Goal: Obtain resource: Download file/media

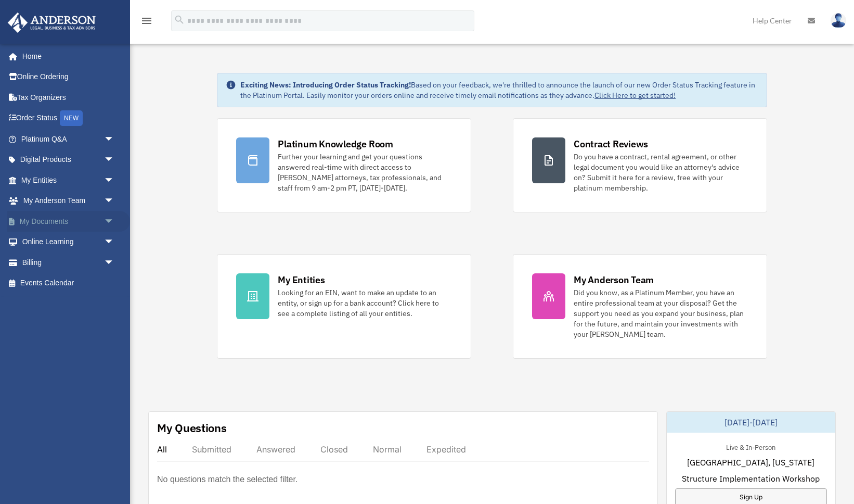
click at [109, 221] on span "arrow_drop_down" at bounding box center [114, 221] width 21 height 21
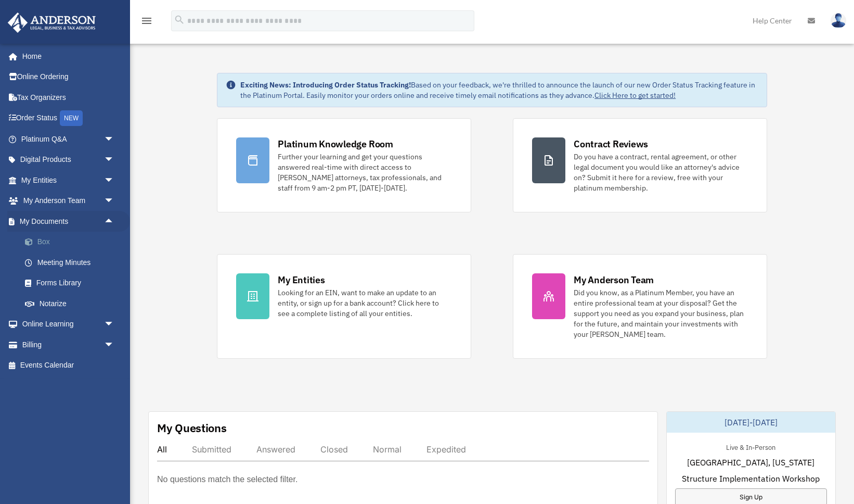
click at [40, 238] on link "Box" at bounding box center [72, 241] width 115 height 21
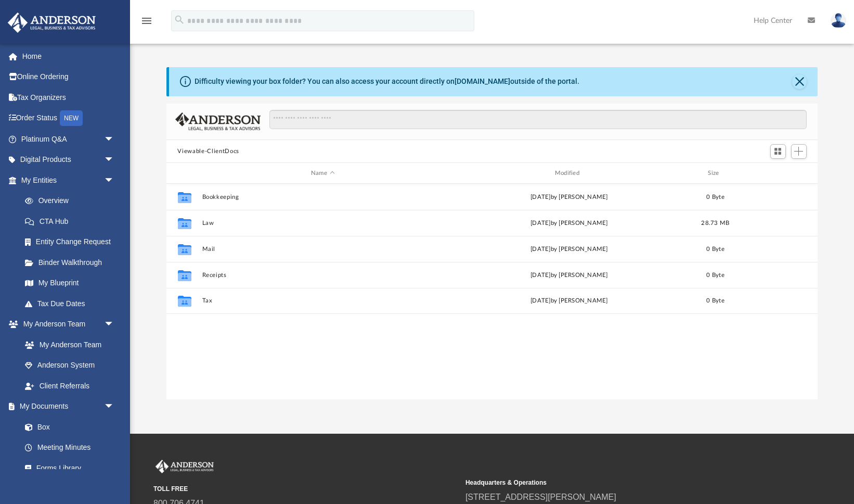
scroll to position [236, 651]
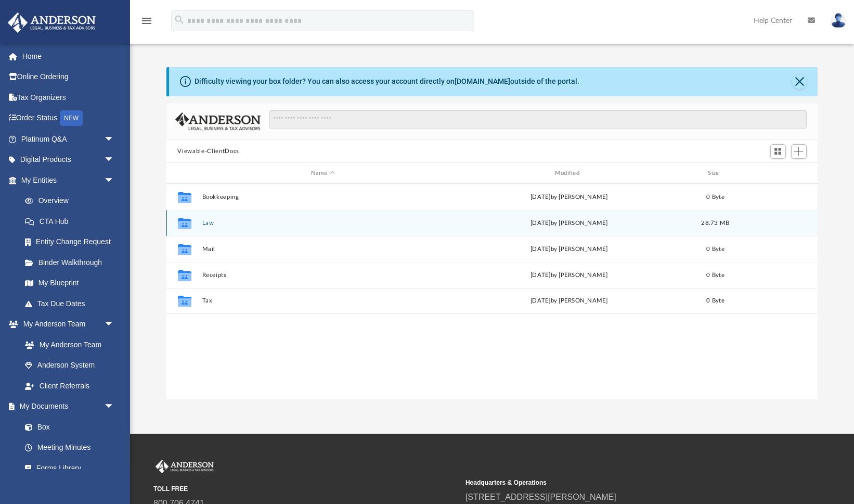
click at [208, 222] on button "Law" at bounding box center [323, 223] width 242 height 7
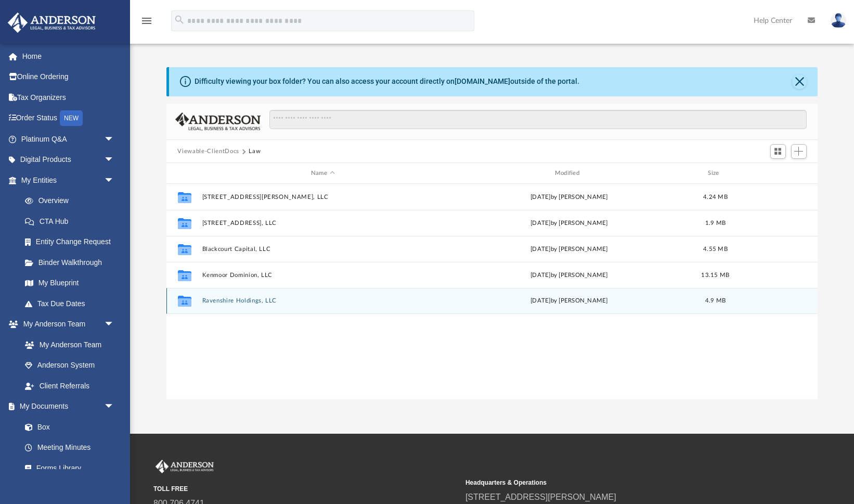
click at [237, 300] on button "Ravenshire Holdings, LLC" at bounding box center [323, 301] width 242 height 7
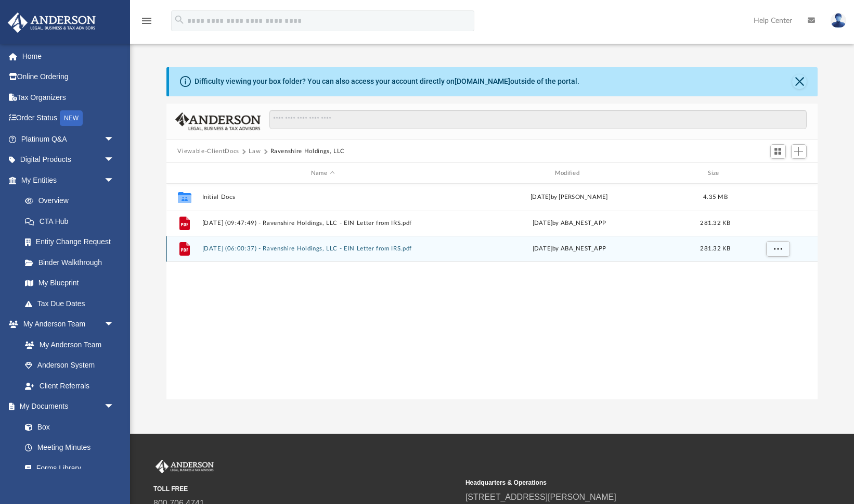
click at [336, 250] on button "[DATE] (06:00:37) - Ravenshire Holdings, LLC - EIN Letter from IRS.pdf" at bounding box center [323, 249] width 242 height 7
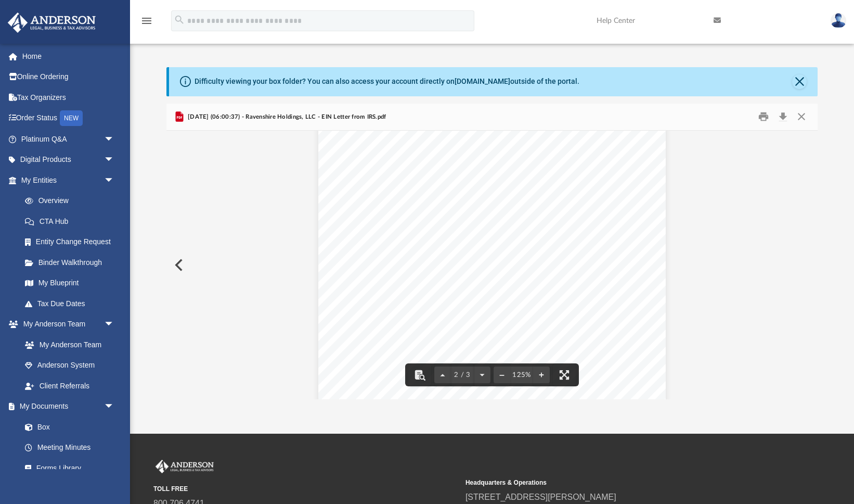
scroll to position [592, 0]
click at [781, 118] on button "Download" at bounding box center [783, 117] width 19 height 16
click at [146, 19] on icon "menu" at bounding box center [146, 21] width 12 height 12
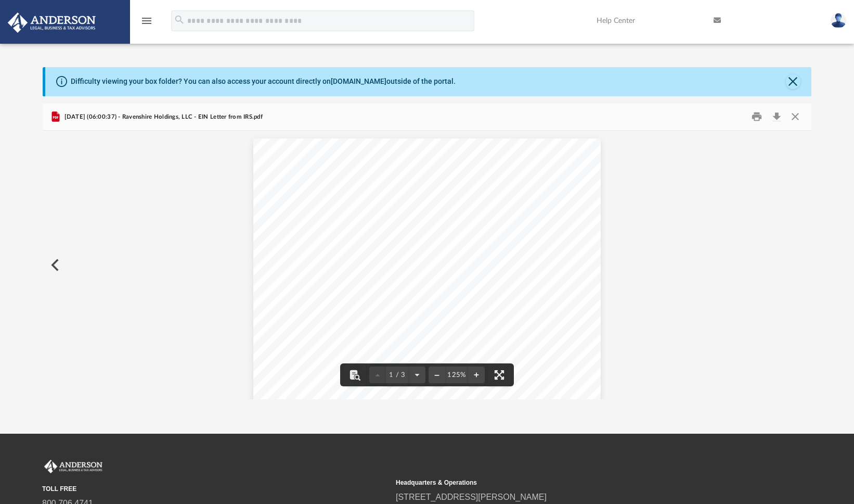
scroll to position [1, 1]
click at [147, 20] on icon "menu" at bounding box center [146, 21] width 12 height 12
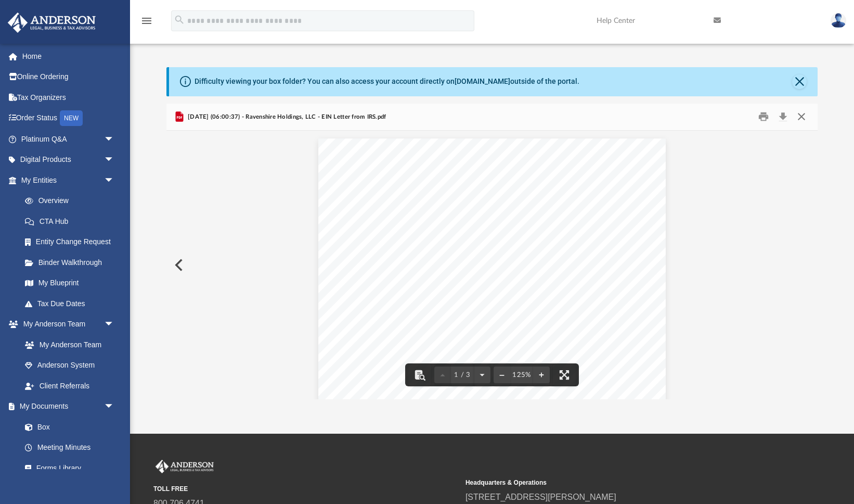
click at [802, 115] on button "Close" at bounding box center [801, 117] width 19 height 16
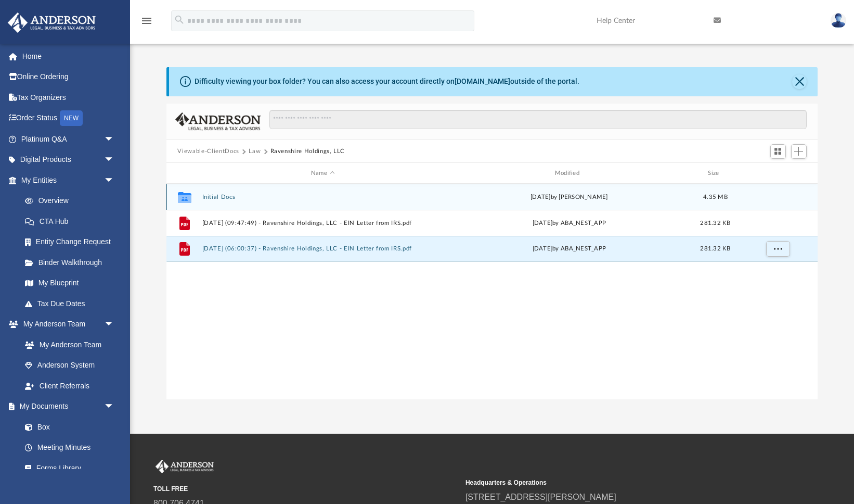
click at [224, 198] on button "Initial Docs" at bounding box center [323, 196] width 242 height 7
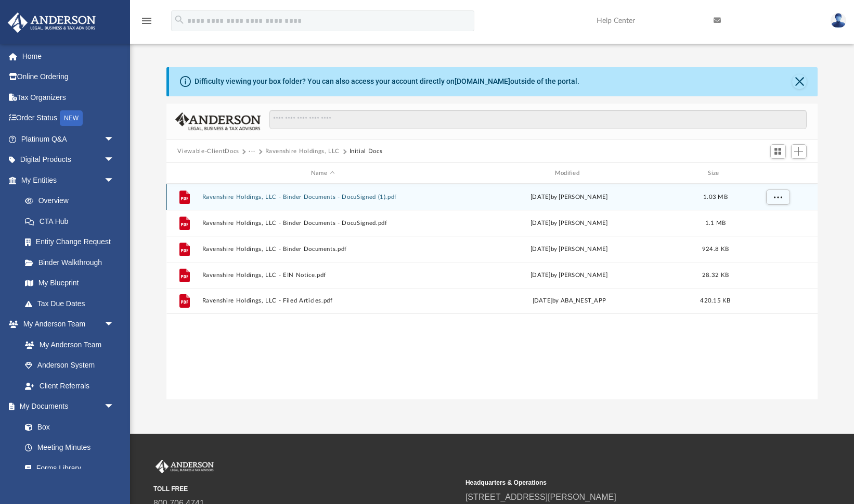
click at [377, 197] on button "Ravenshire Holdings, LLC - Binder Documents - DocuSigned (1).pdf" at bounding box center [323, 196] width 242 height 7
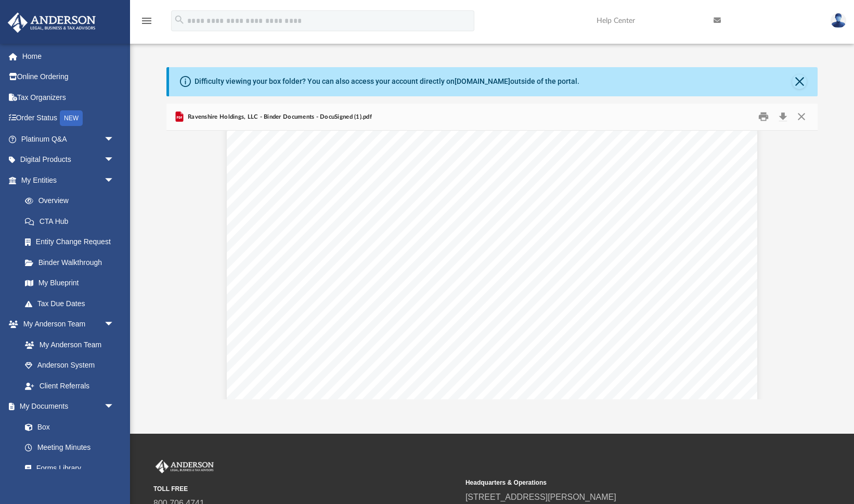
scroll to position [1092, 0]
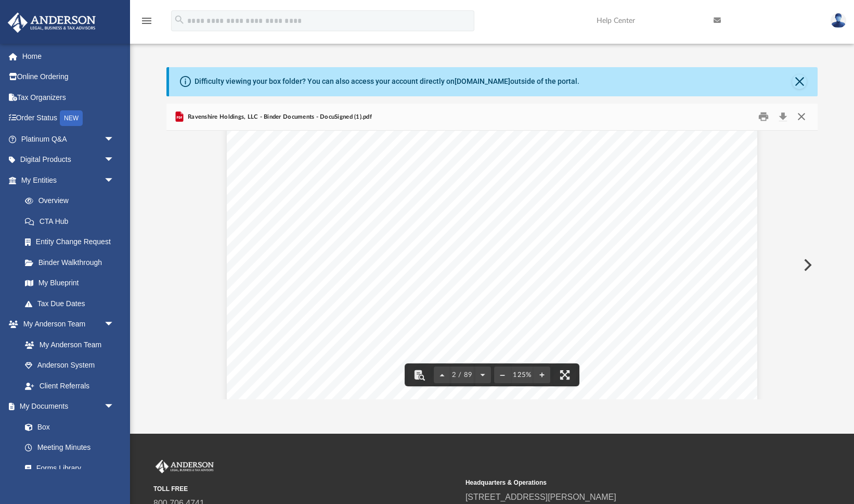
click at [803, 115] on button "Close" at bounding box center [801, 117] width 19 height 16
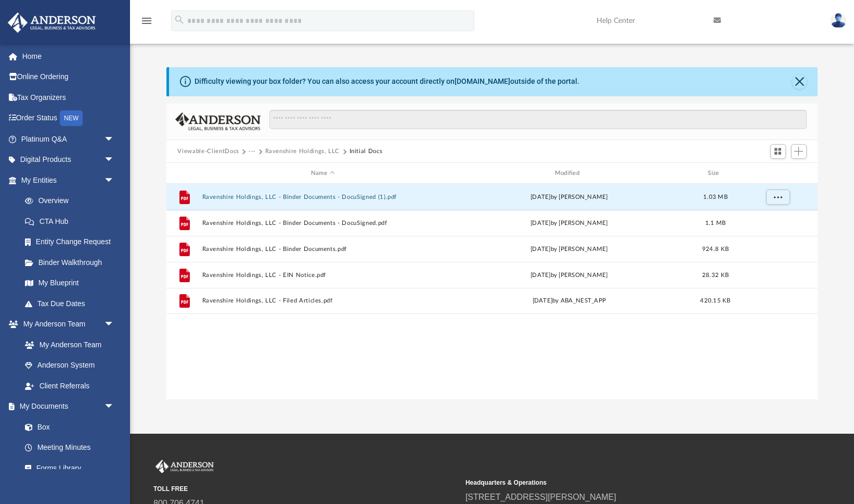
click at [152, 64] on div "Difficulty viewing your box folder? You can also access your account directly o…" at bounding box center [492, 222] width 724 height 354
click at [788, 199] on button "More options" at bounding box center [778, 197] width 24 height 16
click at [766, 235] on li "Download" at bounding box center [768, 234] width 30 height 11
click at [300, 149] on button "Ravenshire Holdings, LLC" at bounding box center [302, 151] width 75 height 9
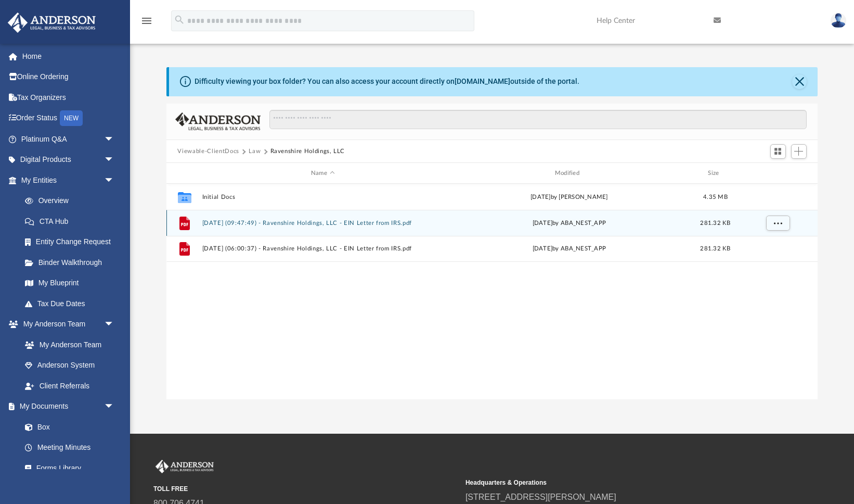
click at [325, 221] on button "[DATE] (09:47:49) - Ravenshire Holdings, LLC - EIN Letter from IRS.pdf" at bounding box center [323, 223] width 242 height 7
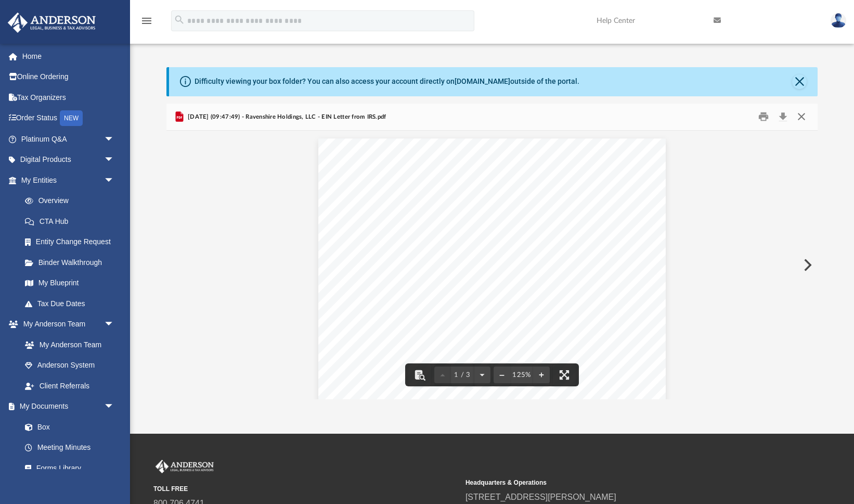
click at [802, 114] on button "Close" at bounding box center [801, 117] width 19 height 16
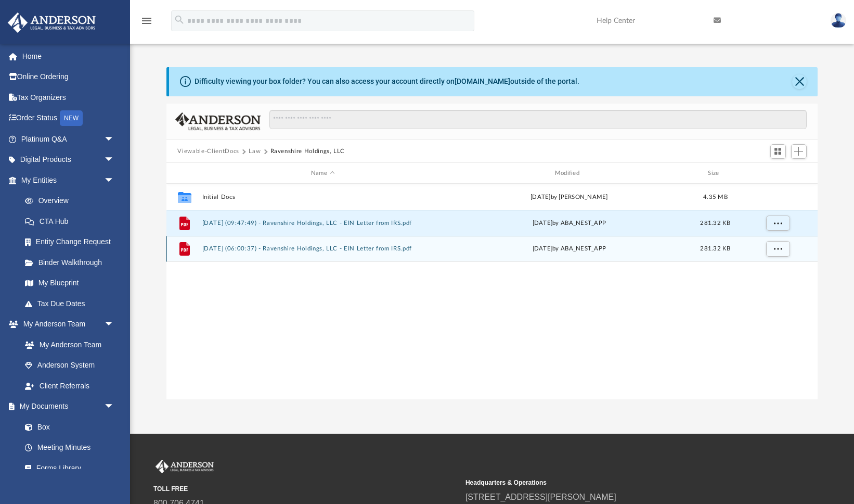
click at [395, 247] on button "[DATE] (06:00:37) - Ravenshire Holdings, LLC - EIN Letter from IRS.pdf" at bounding box center [323, 249] width 242 height 7
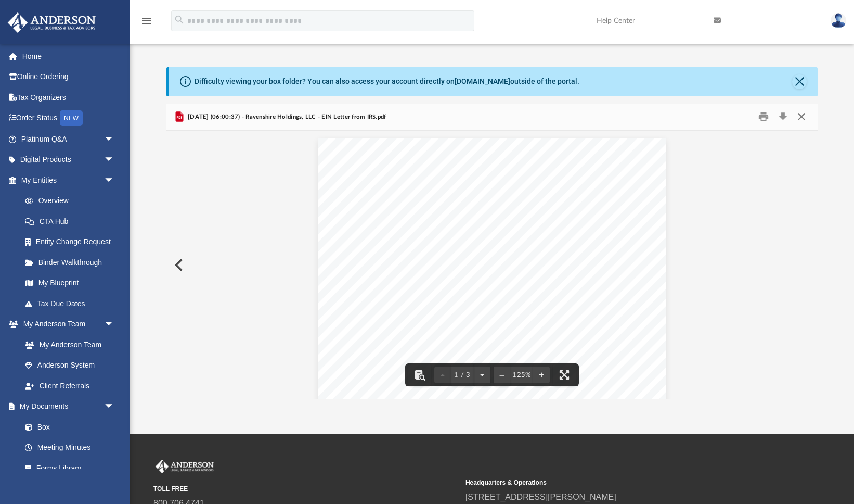
click at [804, 113] on button "Close" at bounding box center [801, 117] width 19 height 16
